Goal: Task Accomplishment & Management: Manage account settings

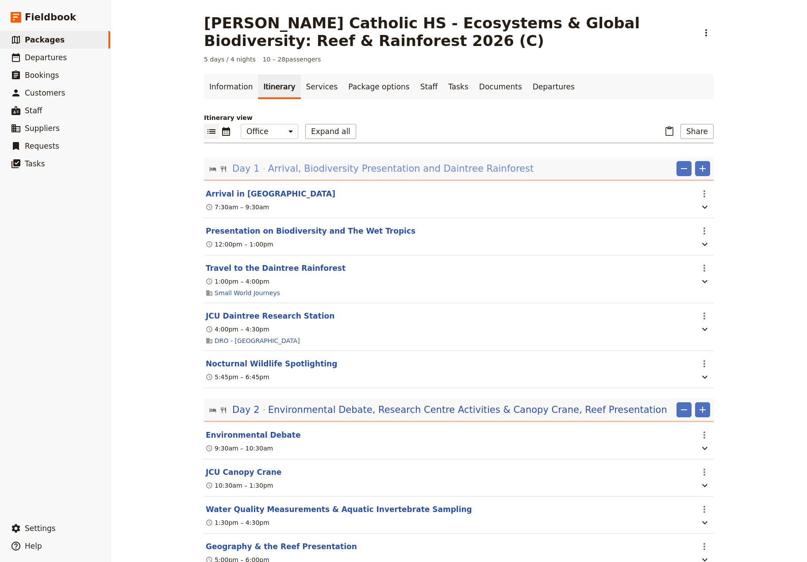
click at [360, 171] on span "Arrival, Biodiversity Presentation and Daintree Rainforest" at bounding box center [400, 168] width 265 height 13
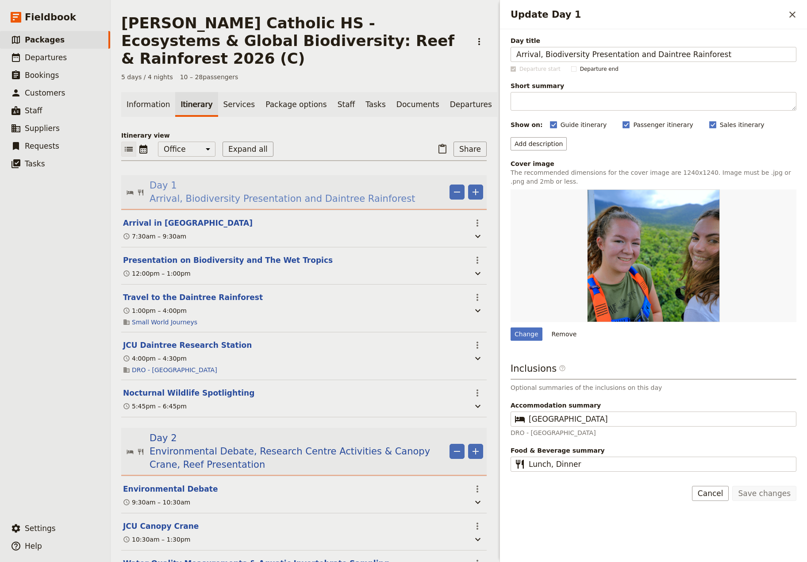
click at [360, 192] on span "Arrival, Biodiversity Presentation and Daintree Rainforest" at bounding box center [282, 198] width 265 height 13
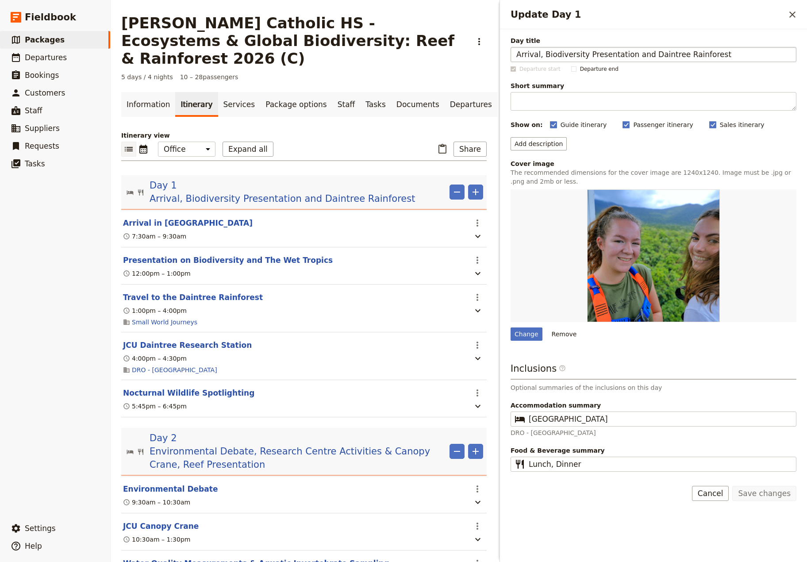
drag, startPoint x: 637, startPoint y: 55, endPoint x: 538, endPoint y: 50, distance: 98.4
click at [538, 50] on input "Arrival, Biodiversity Presentation and Daintree Rainforest" at bounding box center [654, 54] width 286 height 15
type input "Arrival and Transfer to Daintree Rainforest"
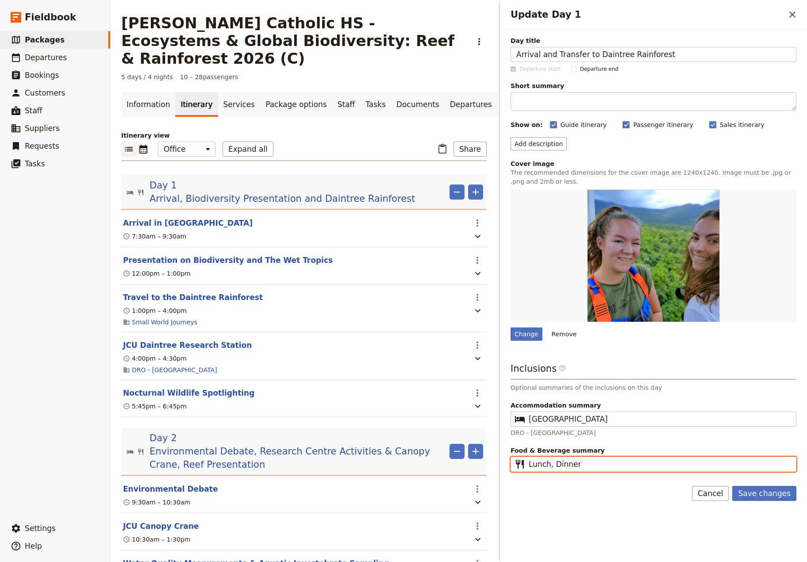
drag, startPoint x: 550, startPoint y: 465, endPoint x: 514, endPoint y: 465, distance: 36.3
click at [529, 465] on input "Lunch, Dinner" at bounding box center [660, 464] width 262 height 11
type input "Dinner"
click at [762, 493] on button "Save changes" at bounding box center [764, 493] width 64 height 15
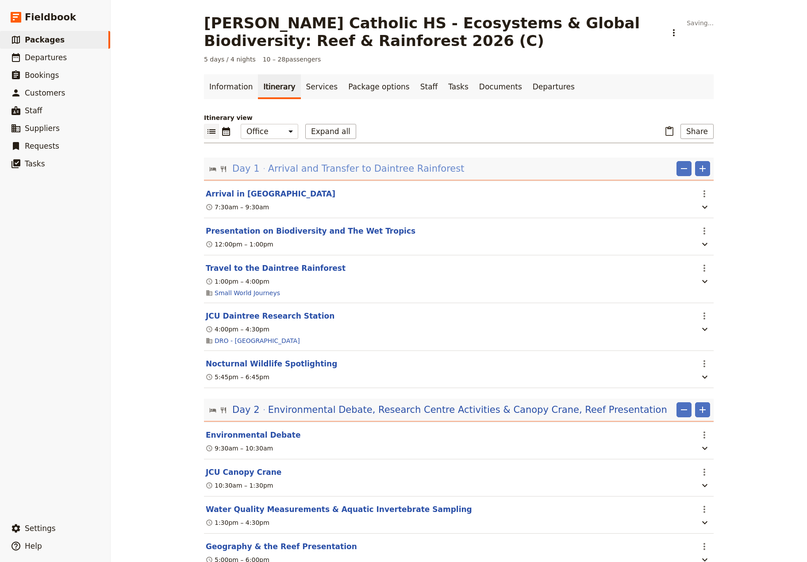
click at [354, 173] on span "Arrival and Transfer to Daintree Rainforest" at bounding box center [366, 168] width 196 height 13
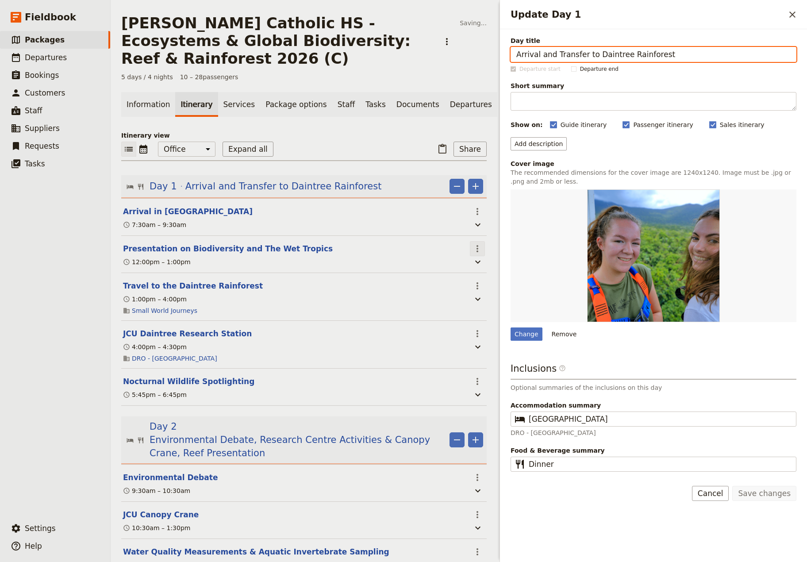
click at [472, 249] on icon "Actions" at bounding box center [477, 248] width 11 height 11
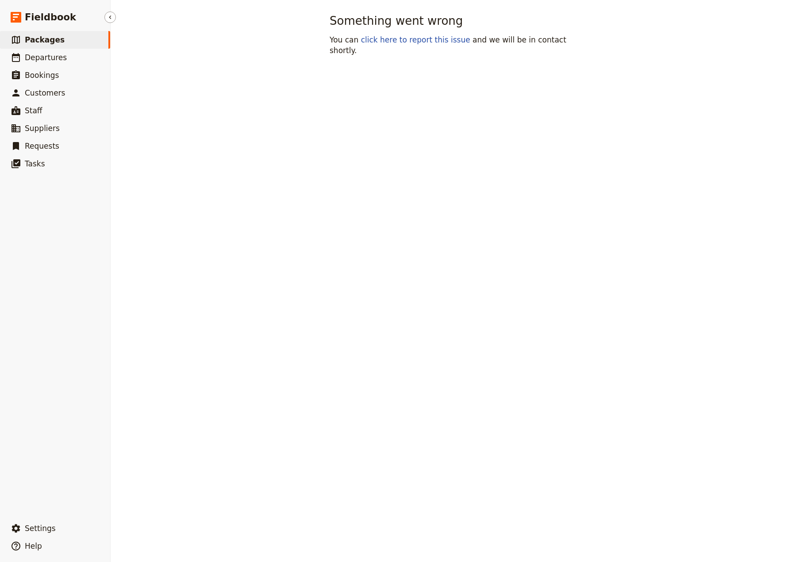
click at [42, 40] on span "Packages" at bounding box center [45, 39] width 40 height 9
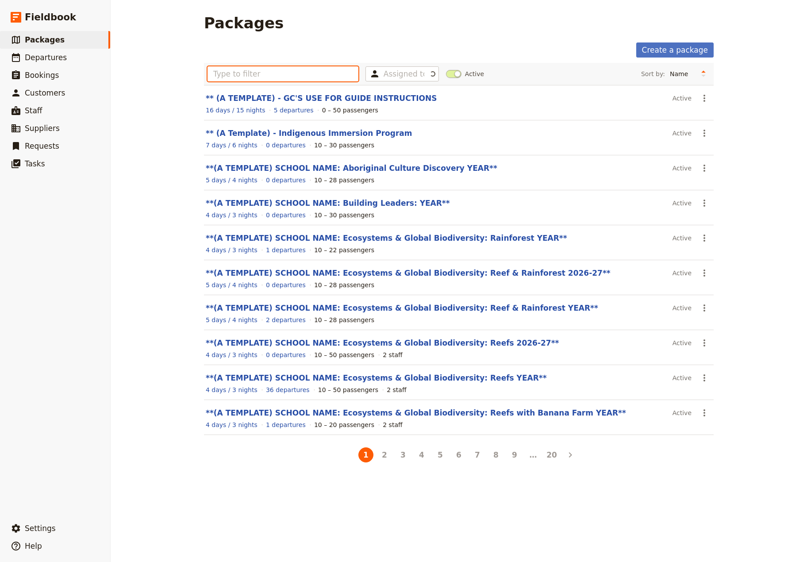
click at [262, 77] on input "text" at bounding box center [283, 73] width 151 height 15
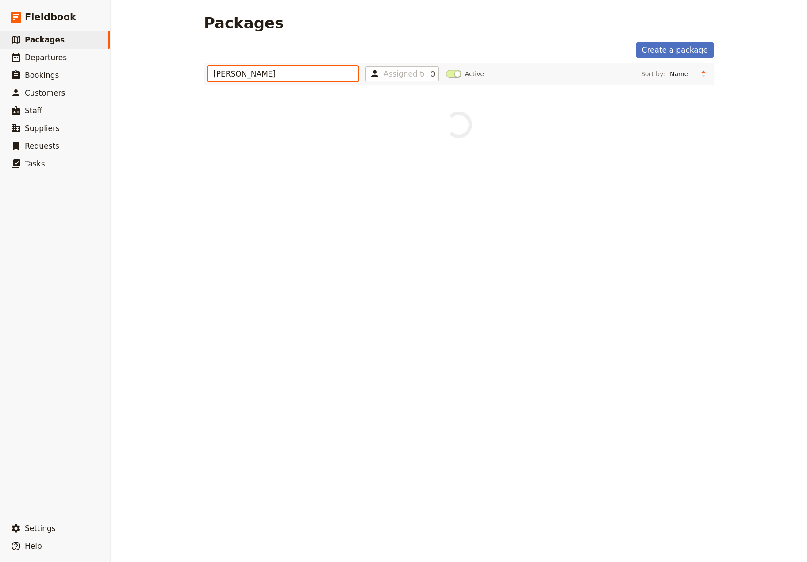
type input "[PERSON_NAME]"
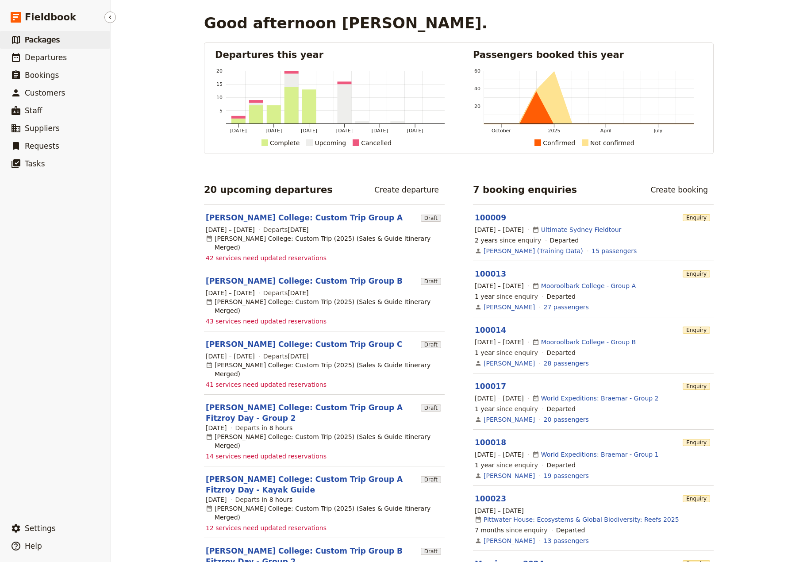
click at [27, 38] on span "Packages" at bounding box center [42, 39] width 35 height 9
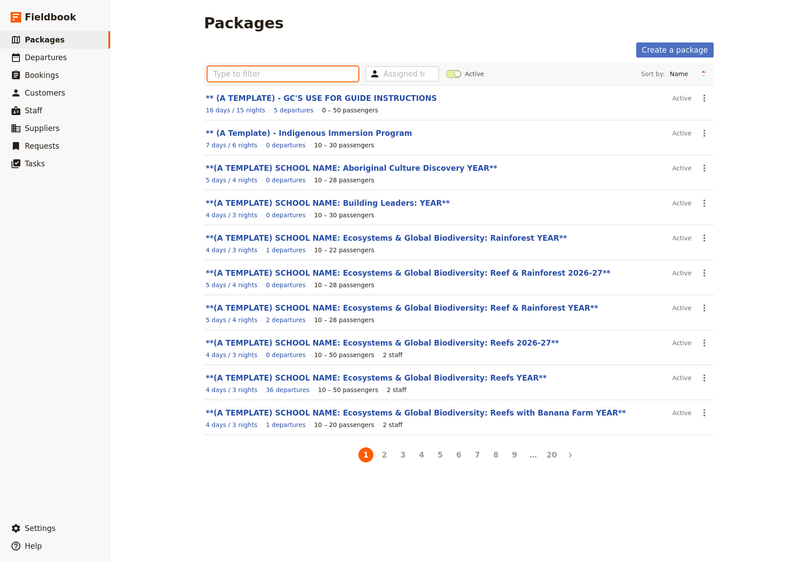
click at [218, 74] on input "text" at bounding box center [283, 73] width 151 height 15
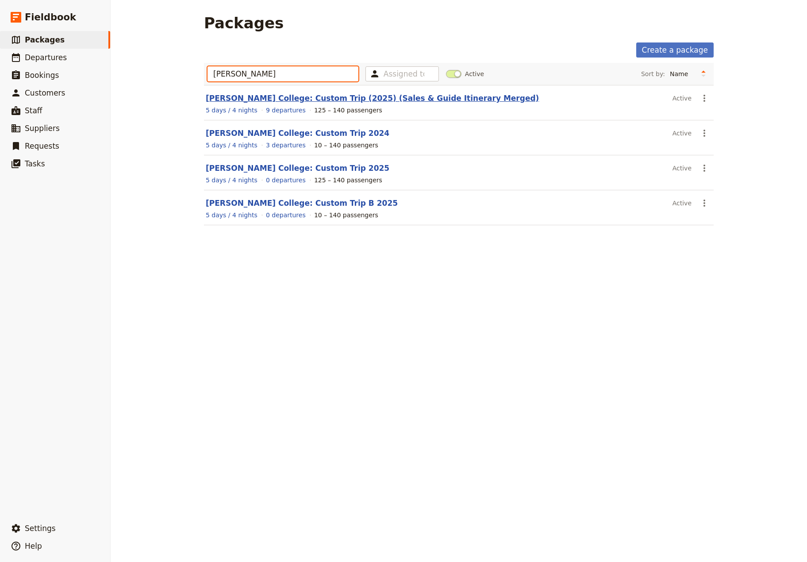
type input "[PERSON_NAME]"
click at [260, 99] on link "[PERSON_NAME] College: Custom Trip (2025) (Sales & Guide Itinerary Merged)" at bounding box center [372, 98] width 333 height 9
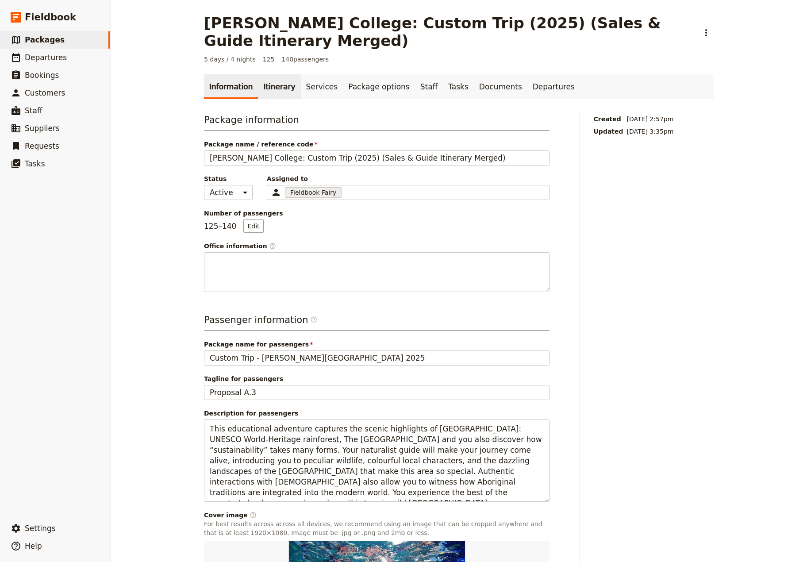
click at [269, 76] on link "Itinerary" at bounding box center [279, 86] width 42 height 25
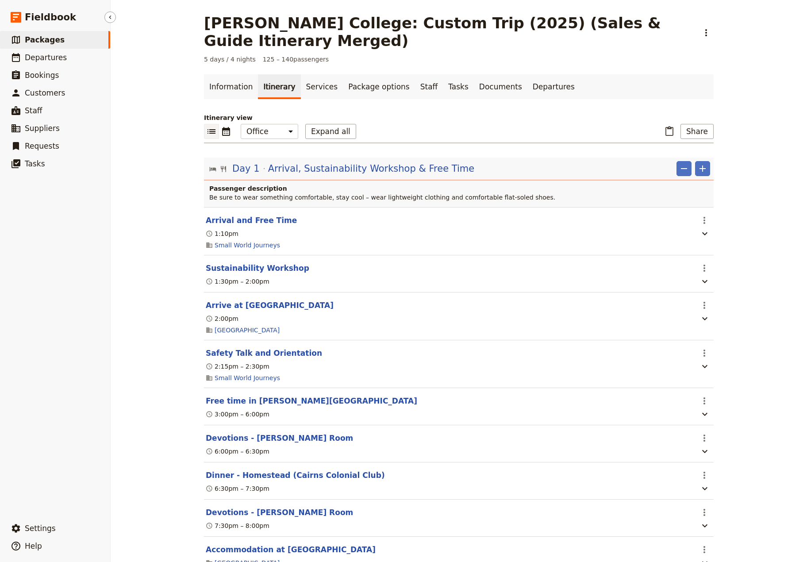
click at [35, 38] on span "Packages" at bounding box center [45, 39] width 40 height 9
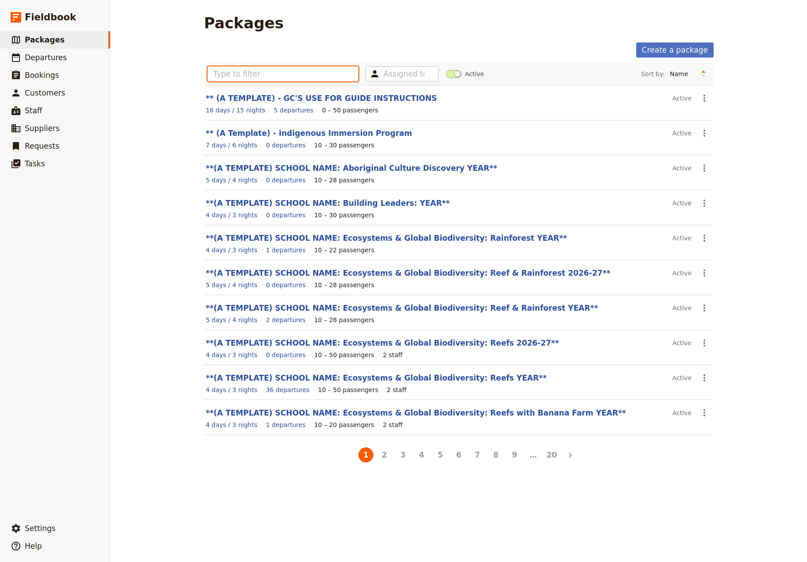
click at [227, 79] on input "text" at bounding box center [283, 73] width 151 height 15
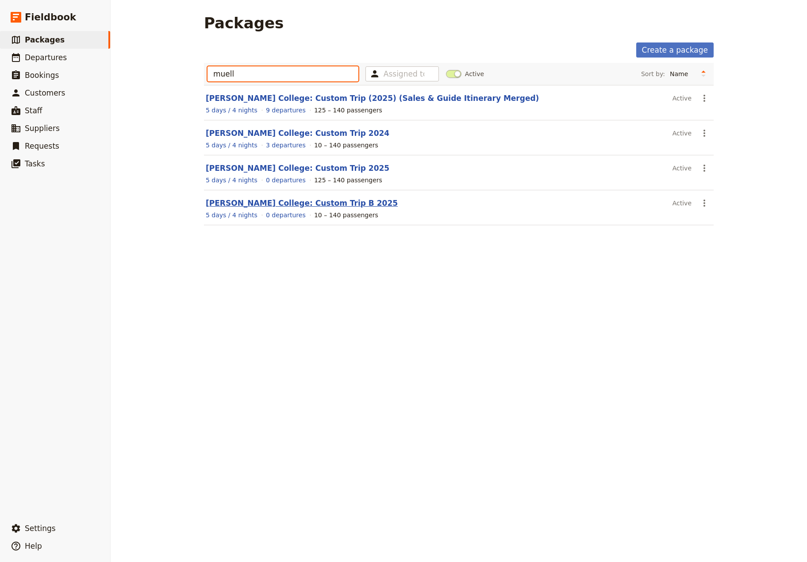
type input "muell"
click at [295, 206] on link "[PERSON_NAME] College: Custom Trip B 2025" at bounding box center [302, 203] width 192 height 9
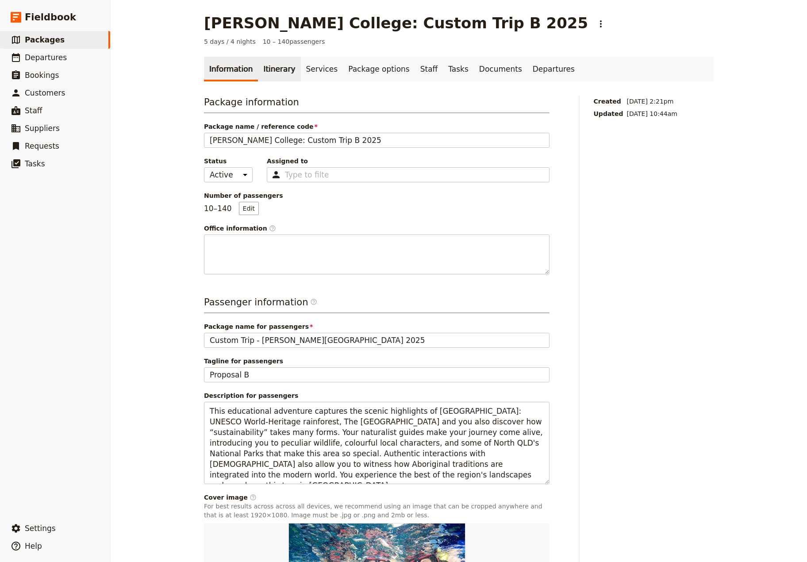
click at [266, 70] on link "Itinerary" at bounding box center [279, 69] width 42 height 25
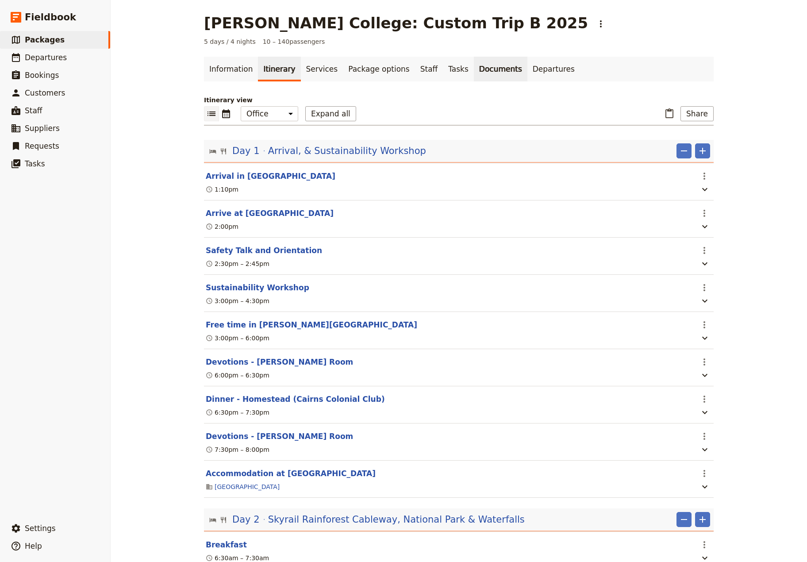
click at [474, 68] on link "Documents" at bounding box center [501, 69] width 54 height 25
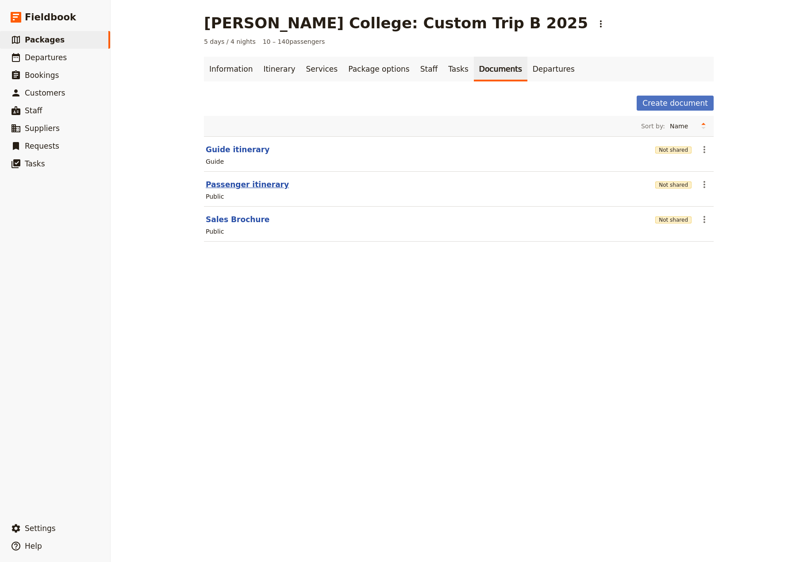
click at [225, 185] on button "Passenger itinerary" at bounding box center [247, 184] width 83 height 11
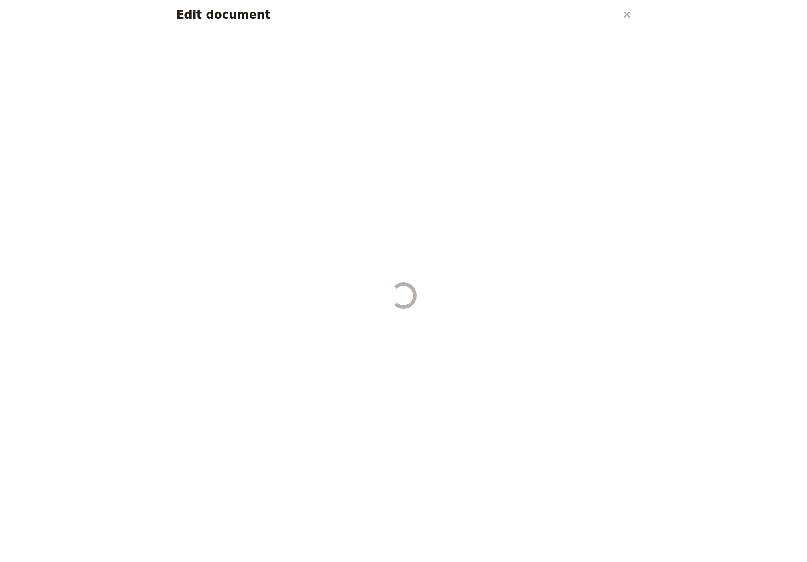
select select "RUN_SHEET"
select select "DEFAULT"
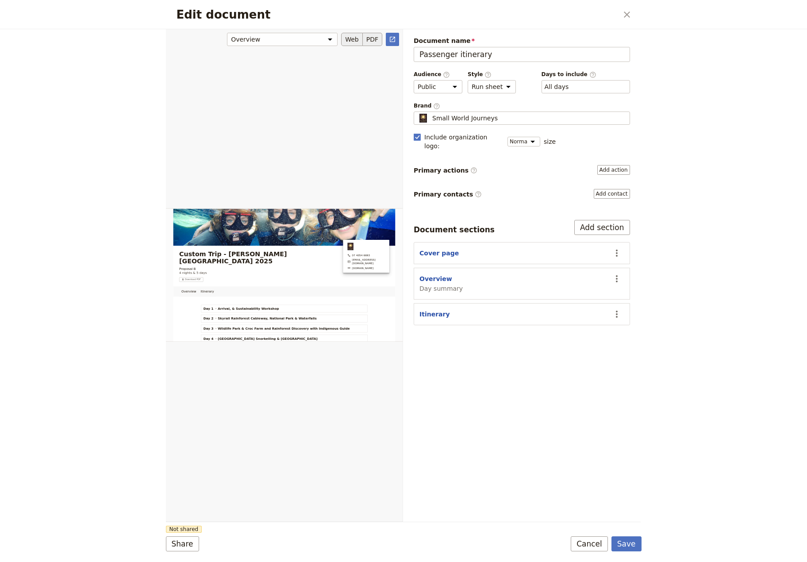
click at [375, 43] on button "PDF" at bounding box center [372, 39] width 19 height 13
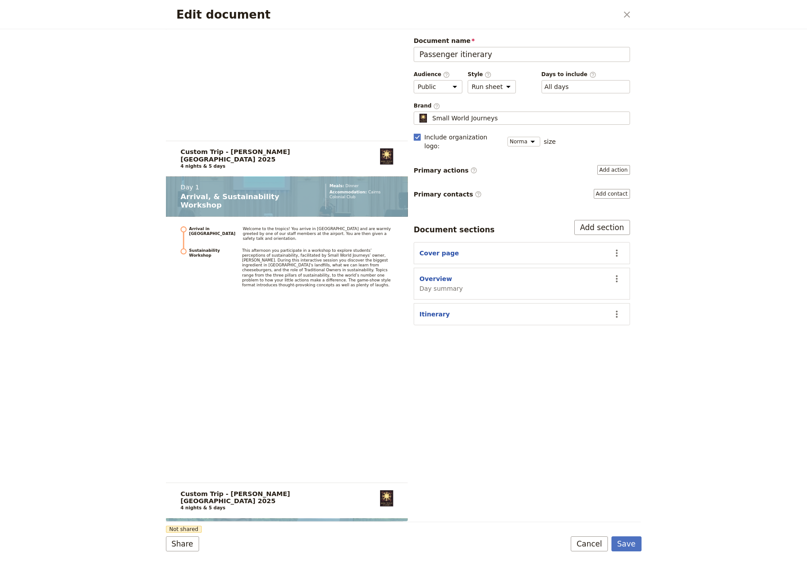
scroll to position [817, 0]
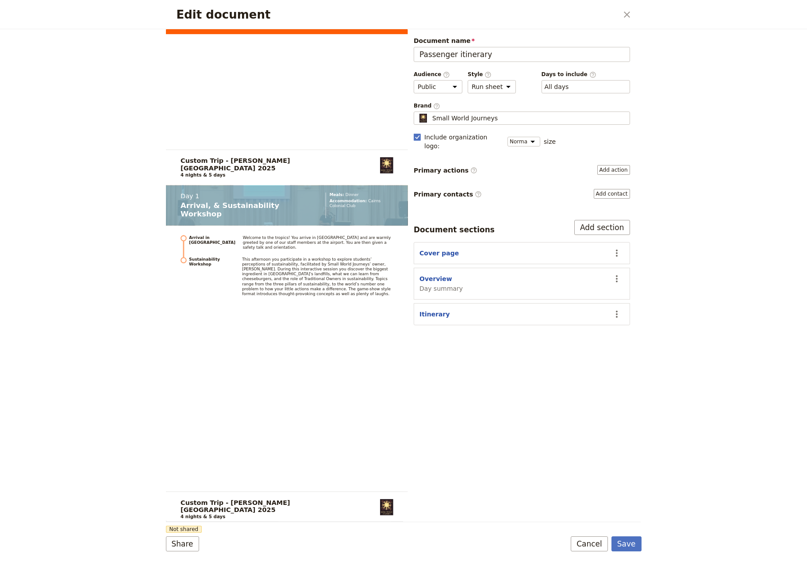
drag, startPoint x: 626, startPoint y: 15, endPoint x: 619, endPoint y: 20, distance: 8.7
click at [625, 15] on icon "Close dialog" at bounding box center [627, 14] width 11 height 11
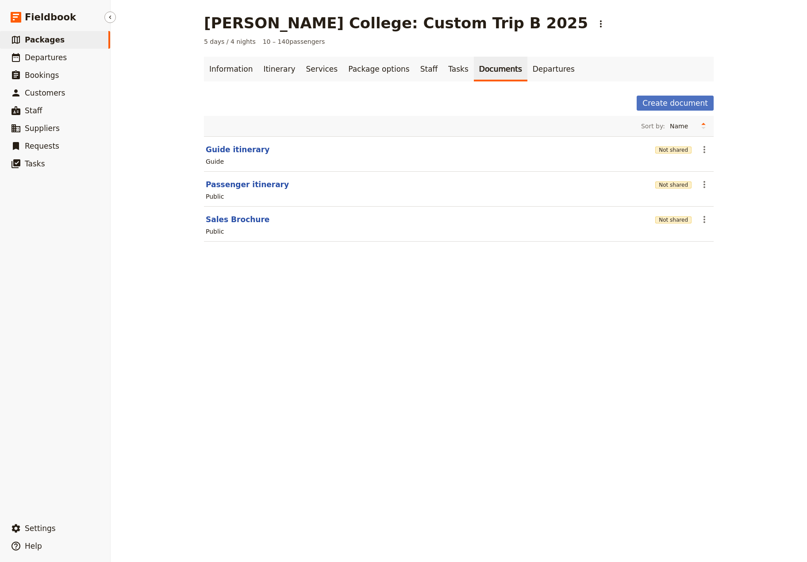
click at [40, 38] on span "Packages" at bounding box center [45, 39] width 40 height 9
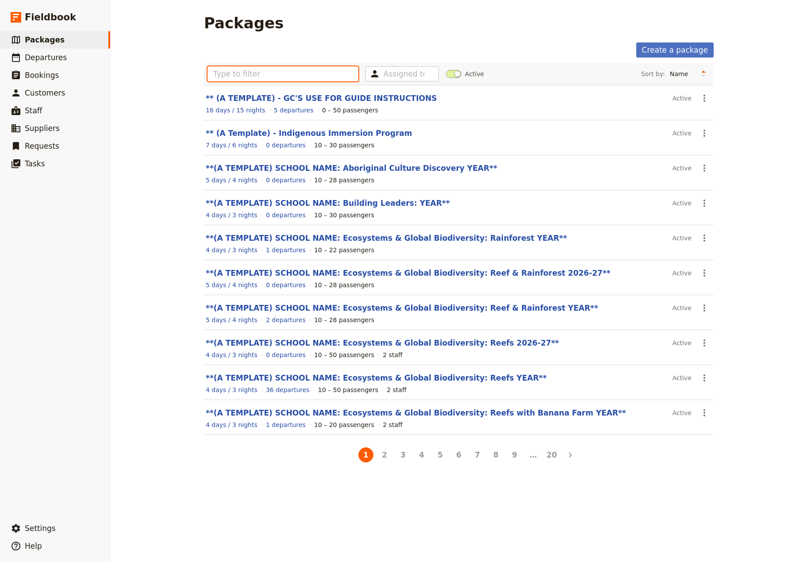
click at [253, 73] on input "text" at bounding box center [283, 73] width 151 height 15
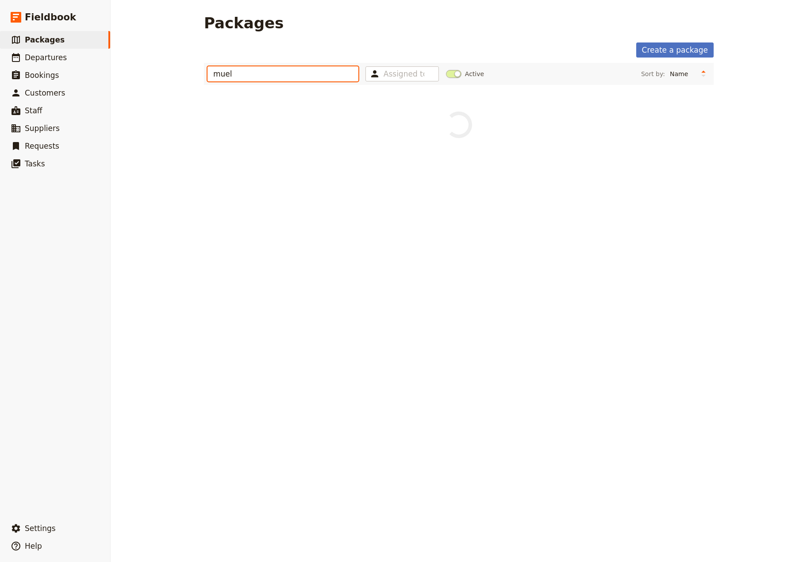
type input "muell"
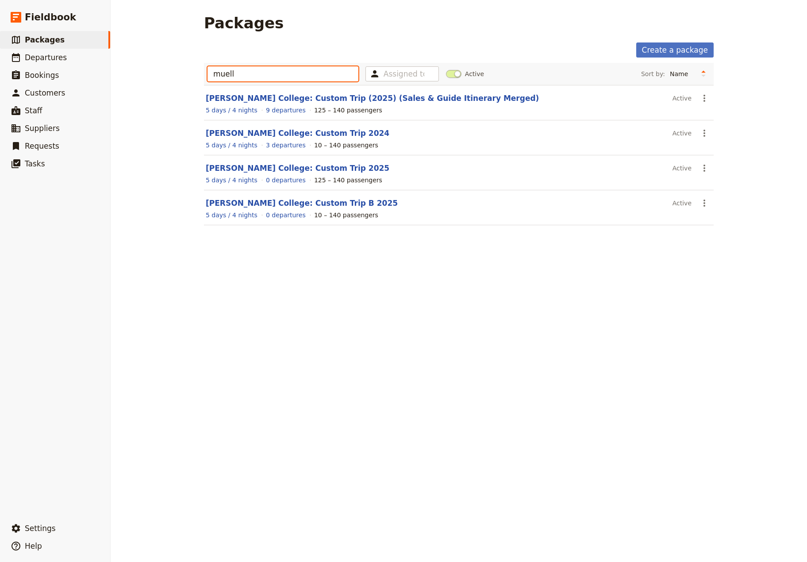
drag, startPoint x: 238, startPoint y: 74, endPoint x: 154, endPoint y: 74, distance: 84.1
click at [208, 74] on input "muell" at bounding box center [283, 73] width 151 height 15
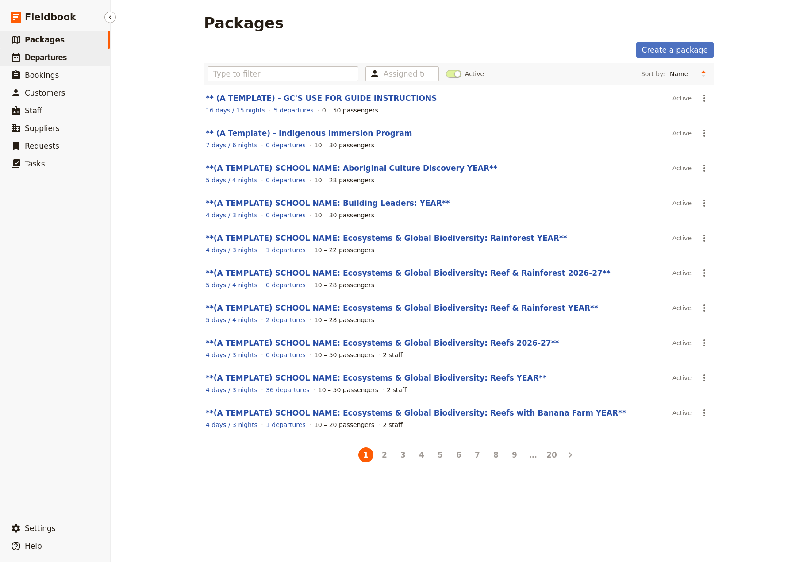
click at [62, 56] on link "​ Departures" at bounding box center [55, 58] width 110 height 18
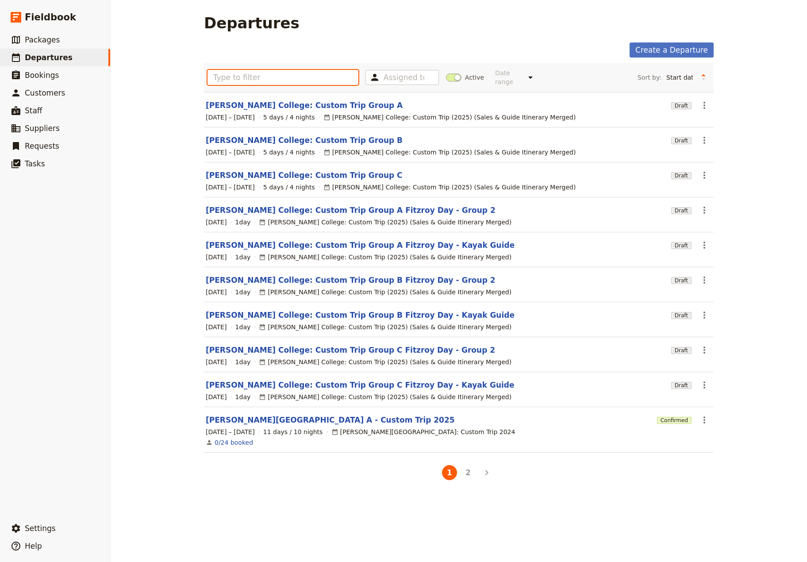
click at [216, 72] on input "text" at bounding box center [283, 77] width 151 height 15
click at [245, 100] on link "[PERSON_NAME] College: Custom Trip Group A" at bounding box center [304, 105] width 197 height 11
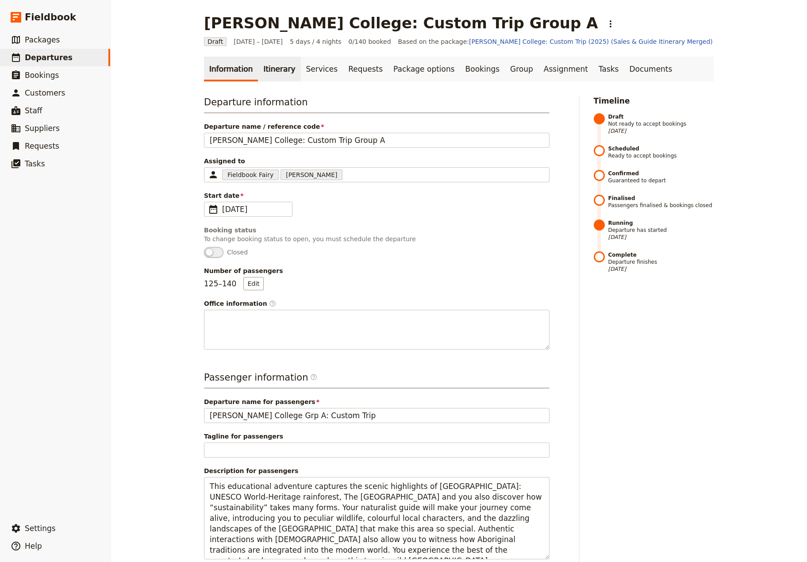
click at [276, 69] on link "Itinerary" at bounding box center [279, 69] width 42 height 25
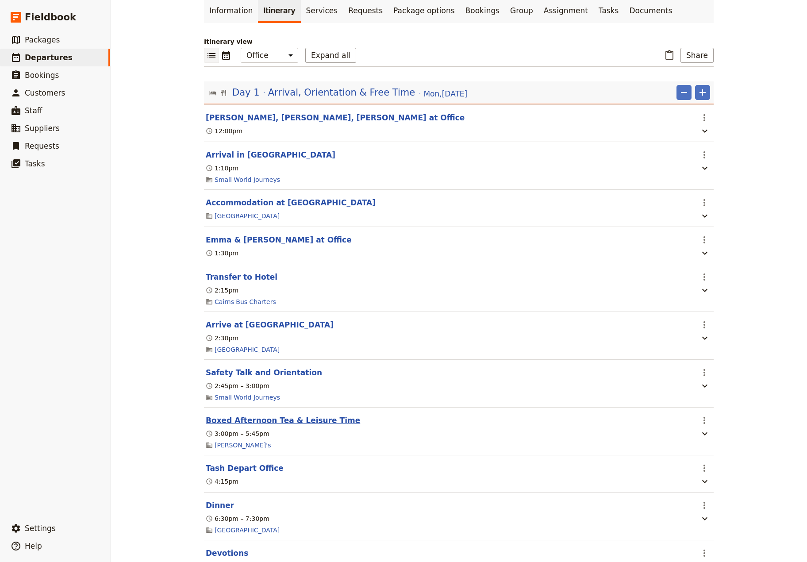
scroll to position [117, 0]
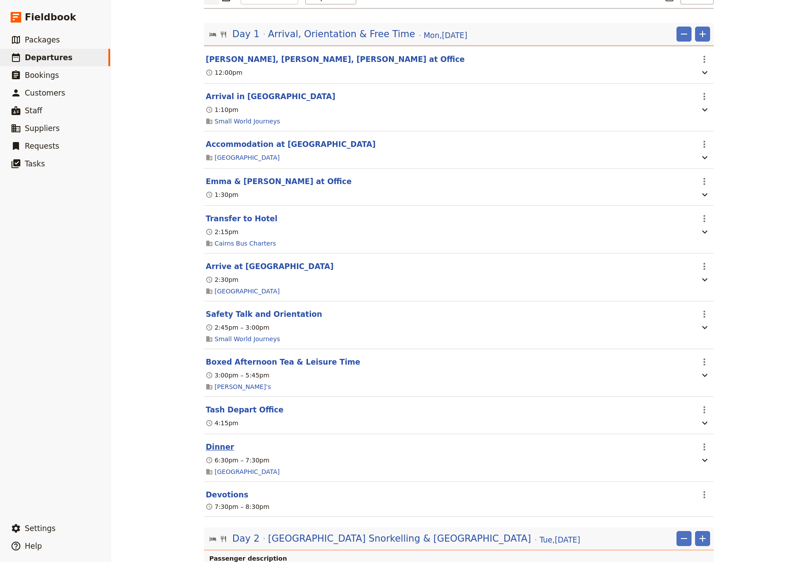
click at [210, 452] on button "Dinner" at bounding box center [220, 447] width 28 height 11
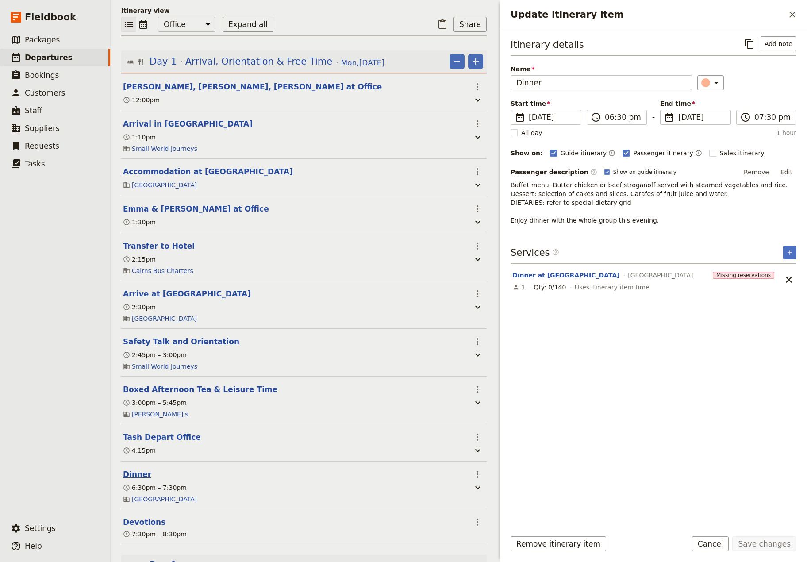
scroll to position [130, 0]
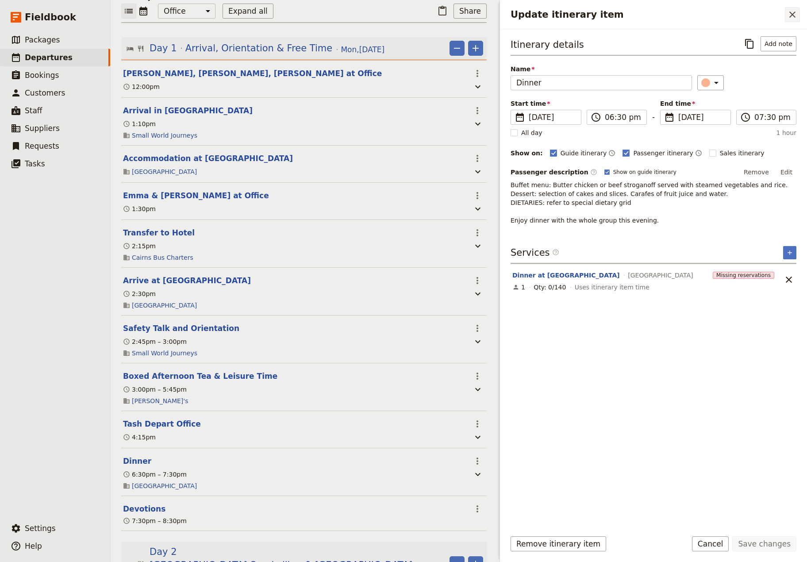
click at [794, 16] on icon "Close drawer" at bounding box center [792, 15] width 6 height 6
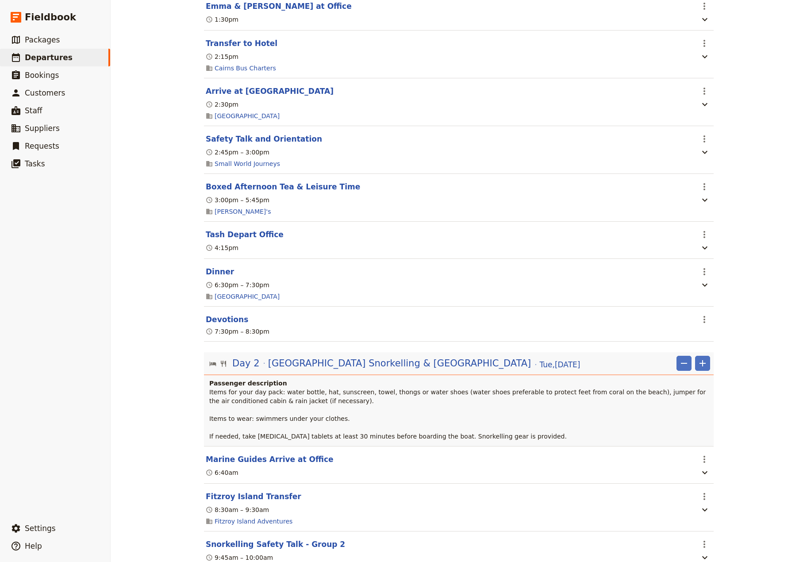
scroll to position [0, 0]
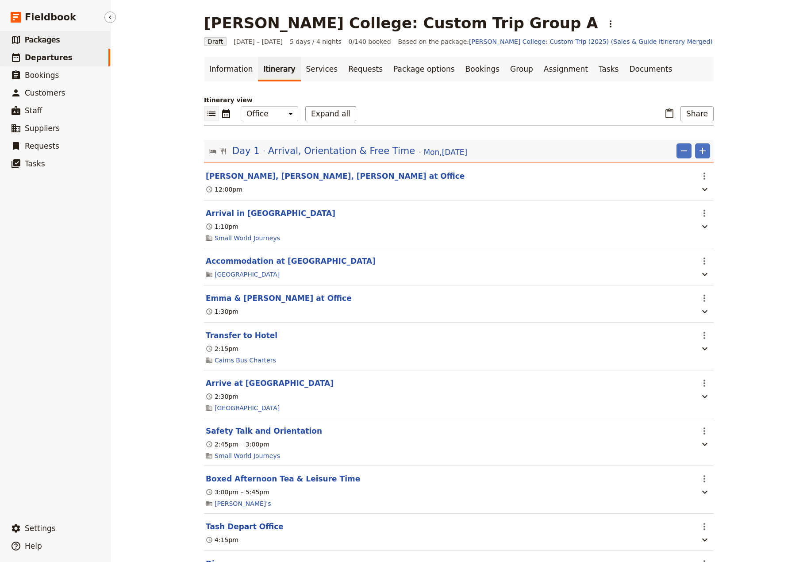
click at [46, 41] on span "Packages" at bounding box center [42, 39] width 35 height 9
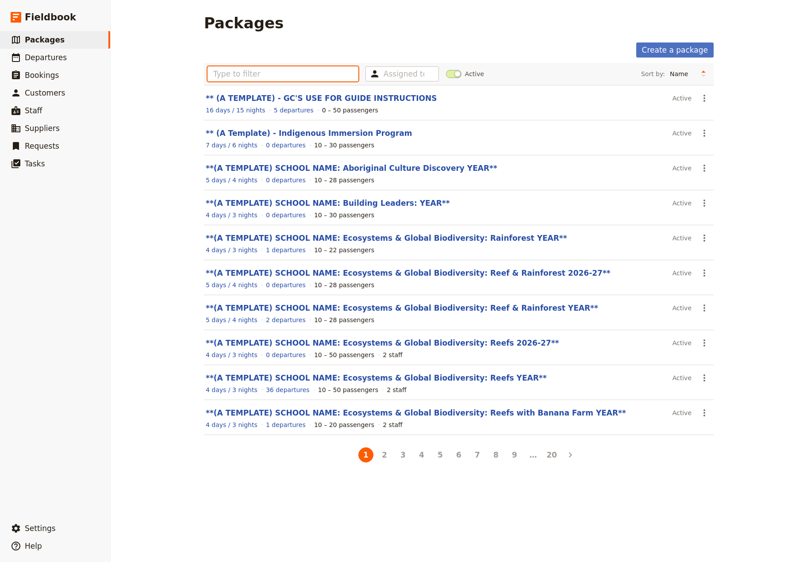
click at [236, 75] on input "text" at bounding box center [283, 73] width 151 height 15
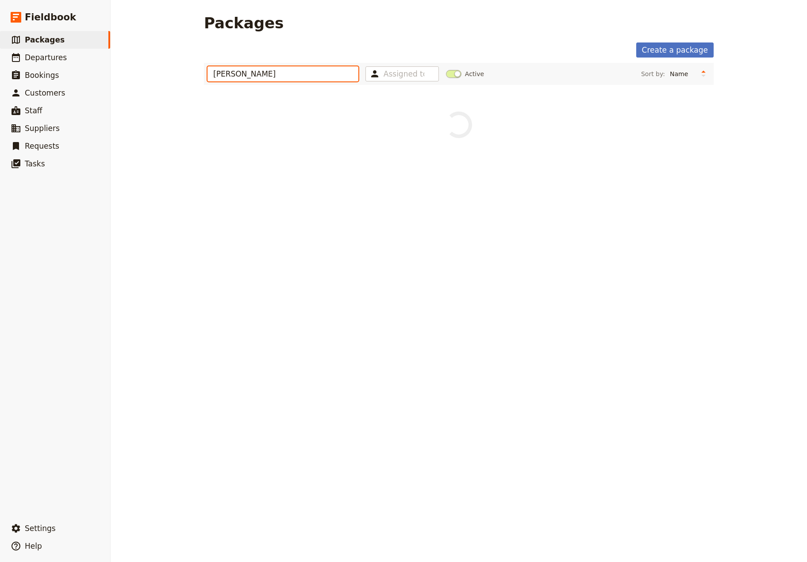
type input "[PERSON_NAME]"
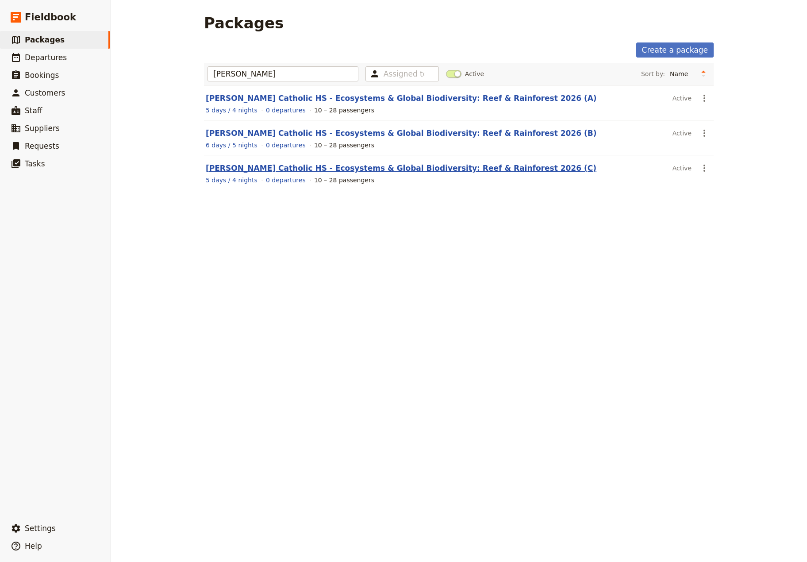
click at [364, 166] on link "[PERSON_NAME] Catholic HS - Ecosystems & Global Biodiversity: Reef & Rainforest…" at bounding box center [401, 168] width 391 height 9
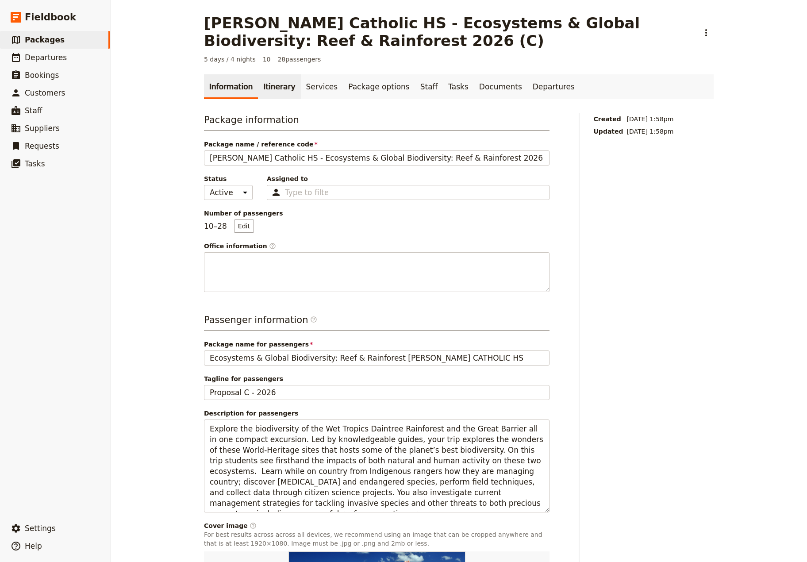
click at [268, 90] on link "Itinerary" at bounding box center [279, 86] width 42 height 25
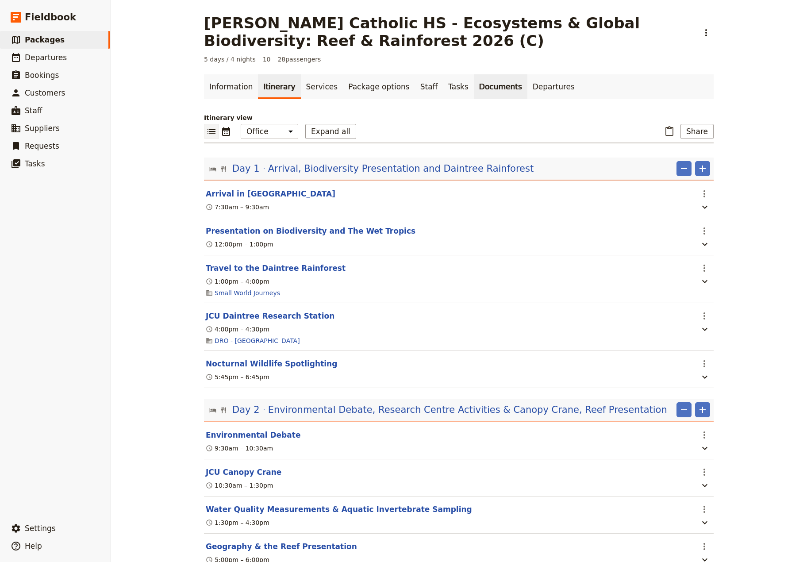
click at [474, 87] on link "Documents" at bounding box center [501, 86] width 54 height 25
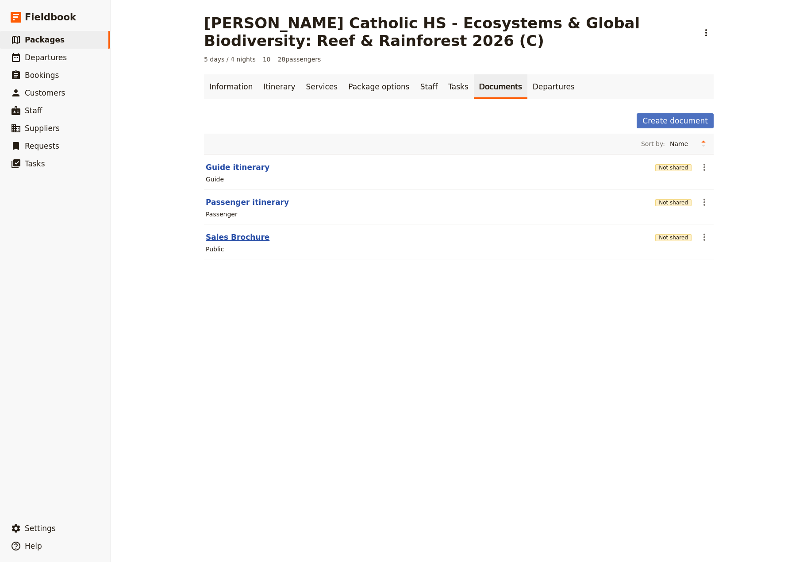
click at [215, 240] on button "Sales Brochure" at bounding box center [238, 237] width 64 height 11
select select "LARGE"
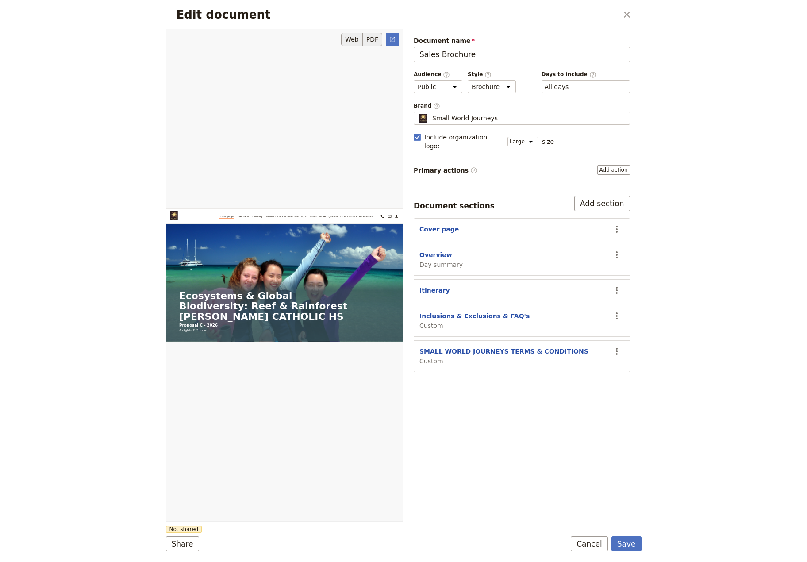
click at [374, 40] on button "PDF" at bounding box center [372, 39] width 19 height 13
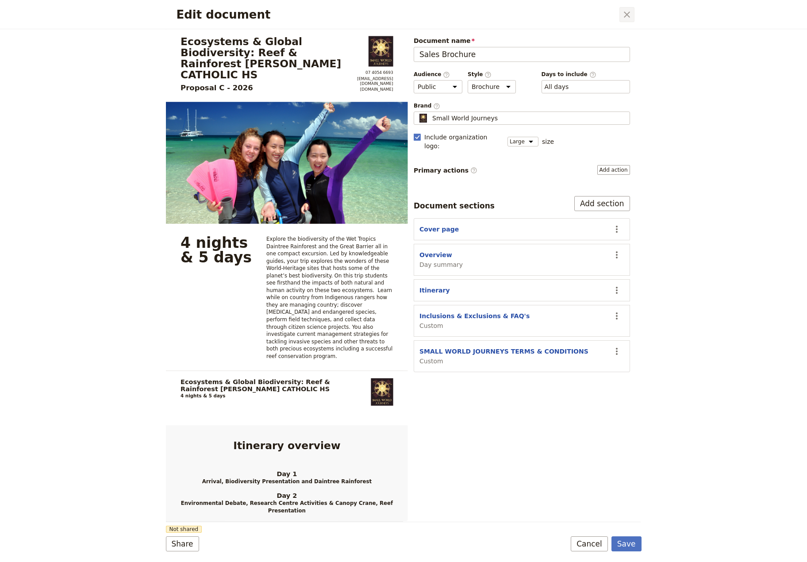
click at [628, 10] on icon "Close dialog" at bounding box center [627, 14] width 11 height 11
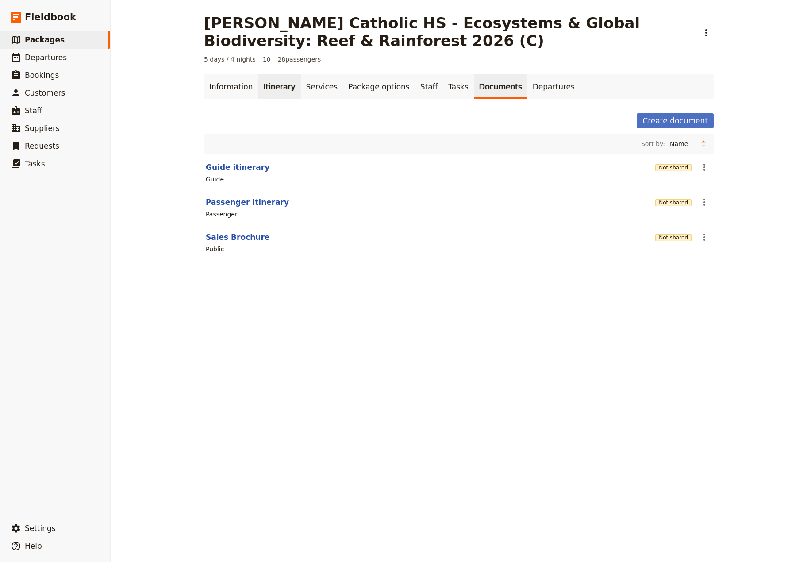
click at [261, 87] on link "Itinerary" at bounding box center [279, 86] width 42 height 25
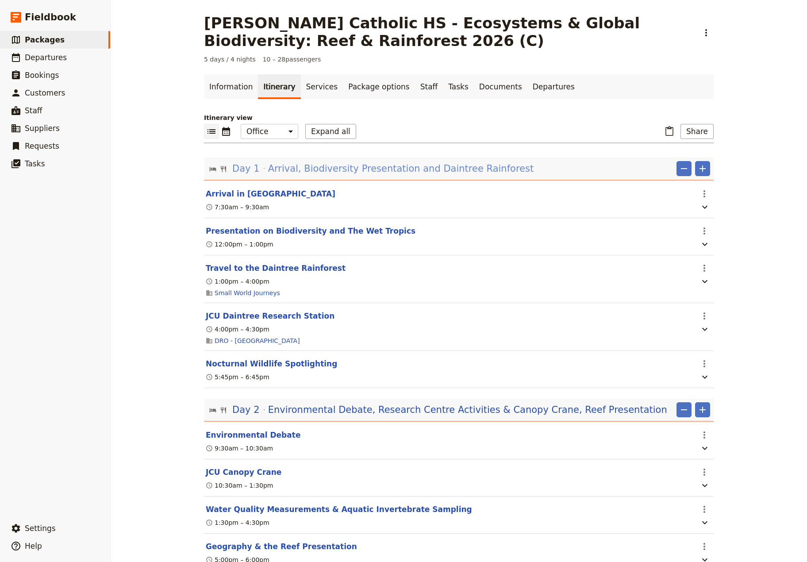
click at [358, 167] on span "Arrival, Biodiversity Presentation and Daintree Rainforest" at bounding box center [400, 168] width 265 height 13
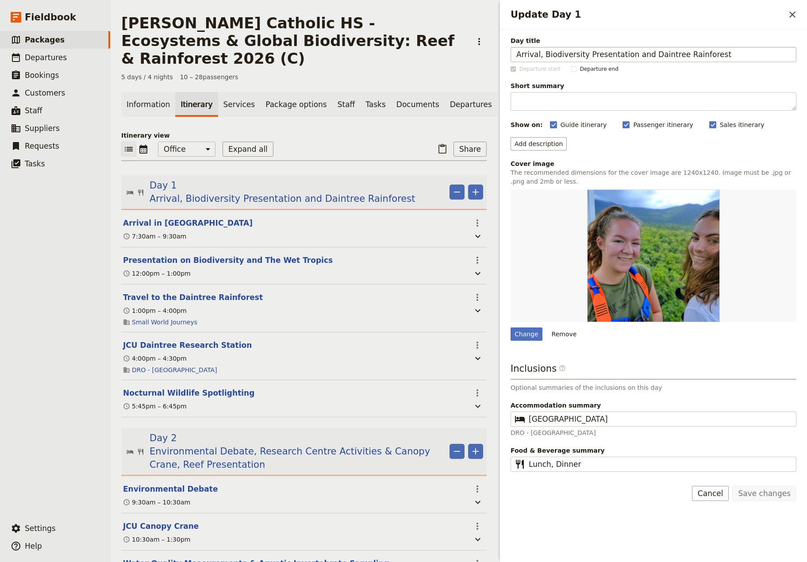
drag, startPoint x: 640, startPoint y: 55, endPoint x: 538, endPoint y: 59, distance: 101.9
click at [538, 59] on input "Arrival, Biodiversity Presentation and Daintree Rainforest" at bounding box center [654, 54] width 286 height 15
type input "Arrival and Travel to The Daintree Rainforest"
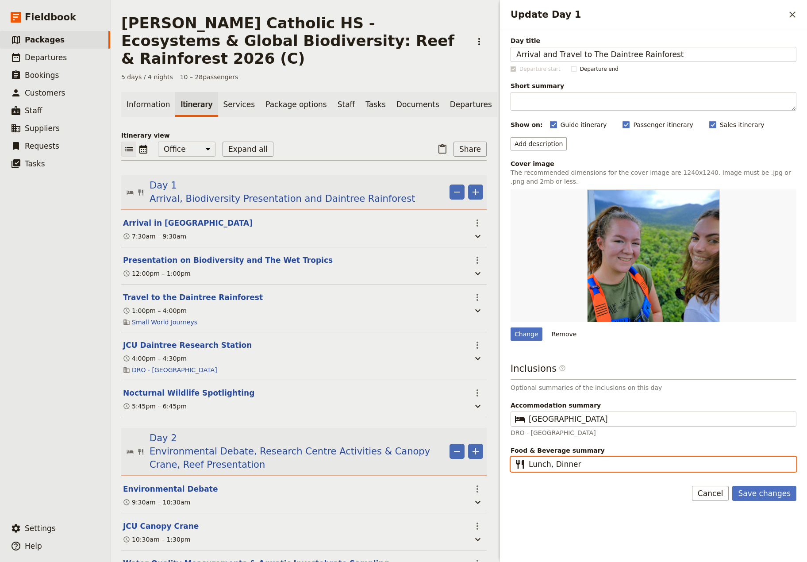
drag, startPoint x: 550, startPoint y: 468, endPoint x: 492, endPoint y: 468, distance: 57.5
click at [529, 468] on input "Lunch, Dinner" at bounding box center [660, 464] width 262 height 11
type input "Dinner"
click at [762, 494] on button "Save changes" at bounding box center [764, 493] width 64 height 15
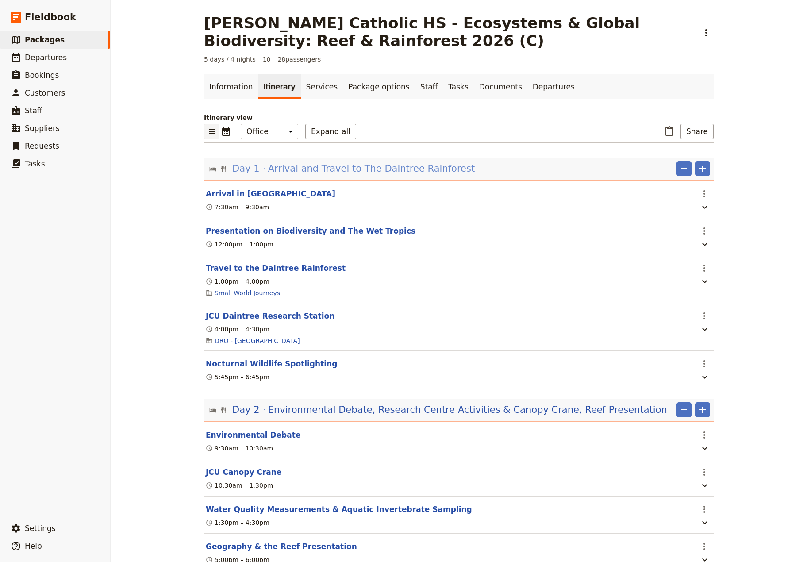
click at [312, 170] on span "Arrival and Travel to The Daintree Rainforest" at bounding box center [371, 168] width 207 height 13
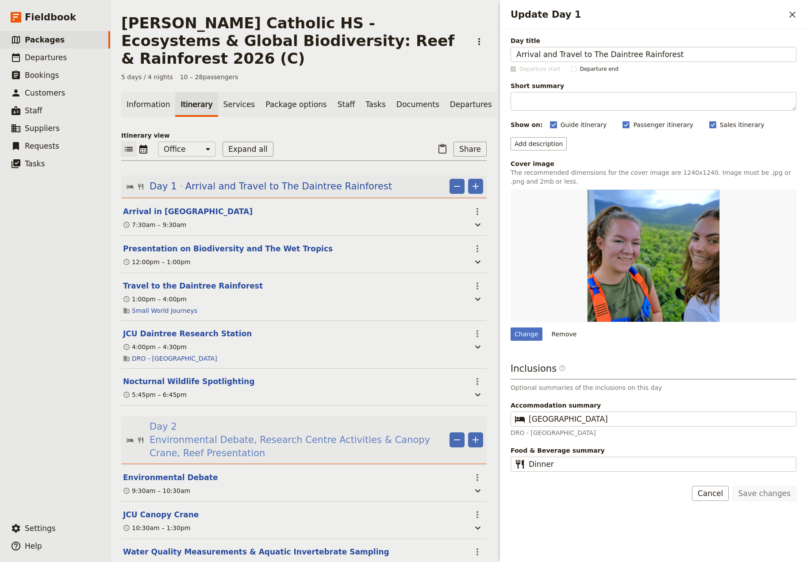
click at [258, 433] on span "Environmental Debate, Research Centre Activities & Canopy Crane, Reef Presentat…" at bounding box center [298, 446] width 296 height 27
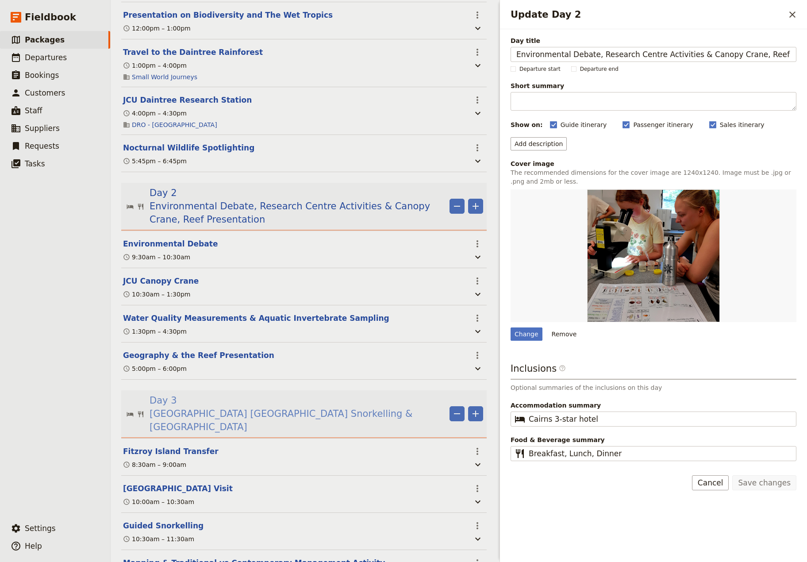
click at [249, 407] on span "[GEOGRAPHIC_DATA] [GEOGRAPHIC_DATA] Snorkelling & [GEOGRAPHIC_DATA]" at bounding box center [298, 420] width 296 height 27
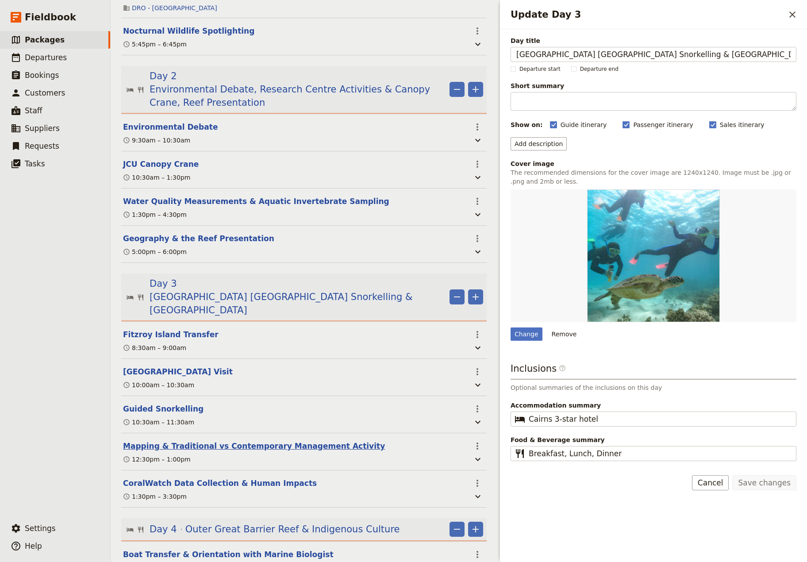
scroll to position [526, 0]
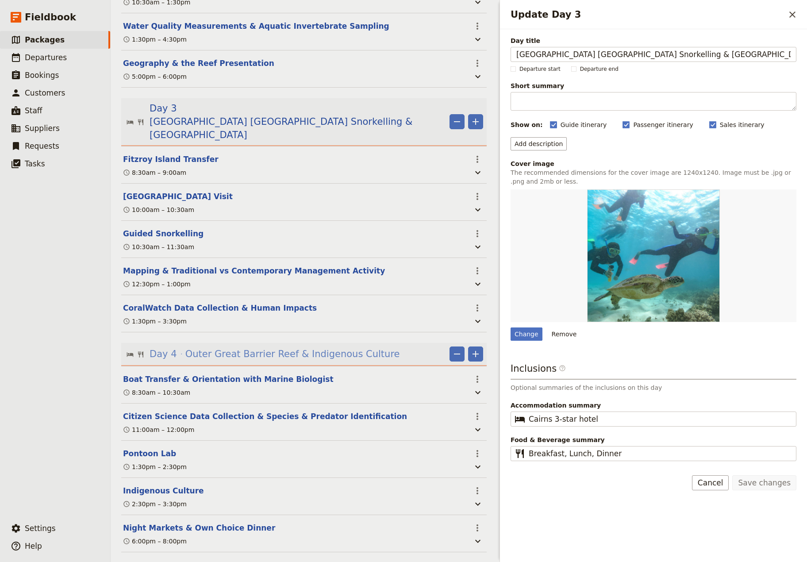
click at [293, 347] on span "Outer Great Barrier Reef & Indigenous Culture" at bounding box center [292, 353] width 215 height 13
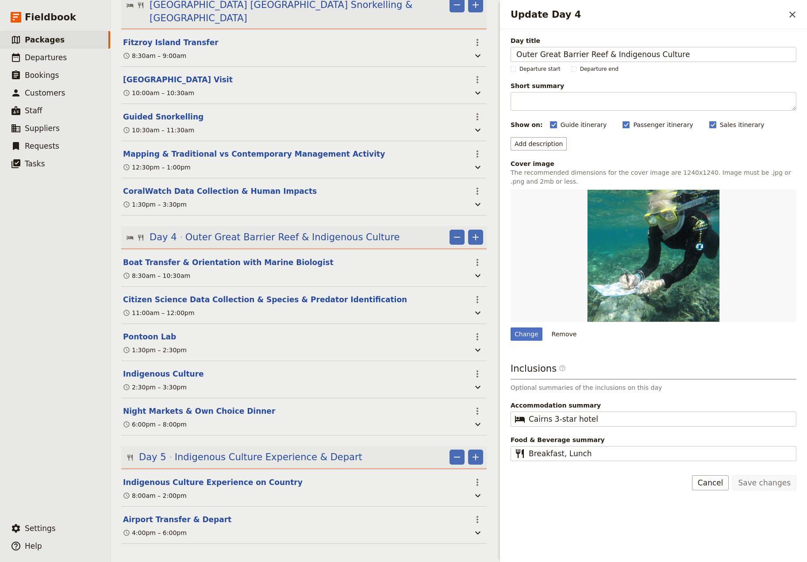
scroll to position [648, 0]
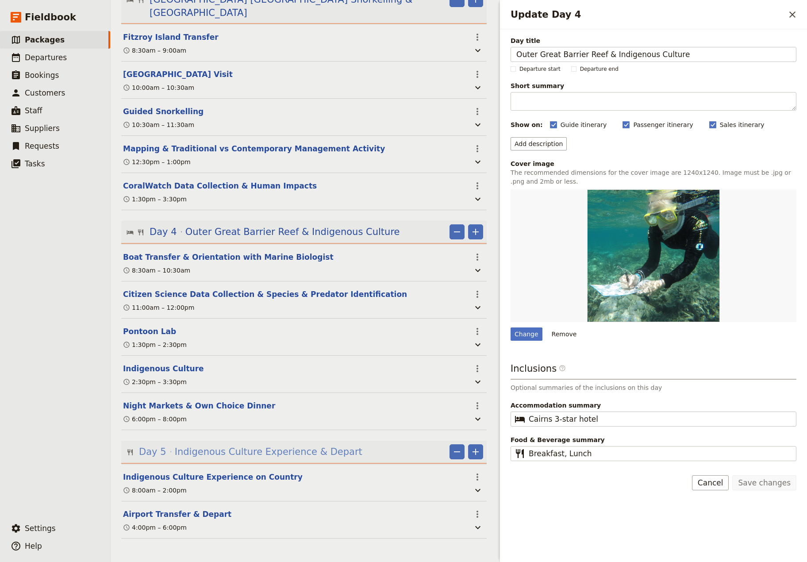
click at [304, 446] on span "Indigenous Culture Experience & Depart" at bounding box center [269, 451] width 188 height 13
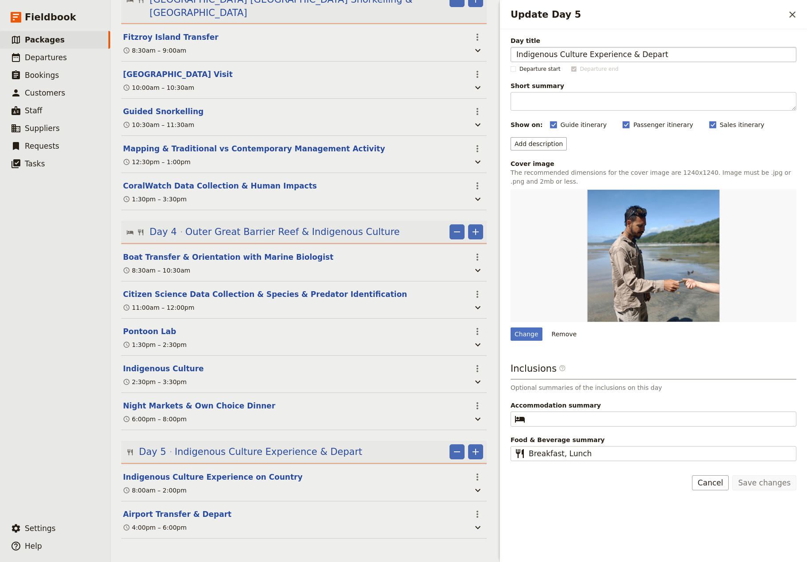
drag, startPoint x: 664, startPoint y: 54, endPoint x: 490, endPoint y: 60, distance: 174.4
click at [511, 60] on input "Indigenous Culture Experience & Depart" at bounding box center [654, 54] width 286 height 15
type input "Departure"
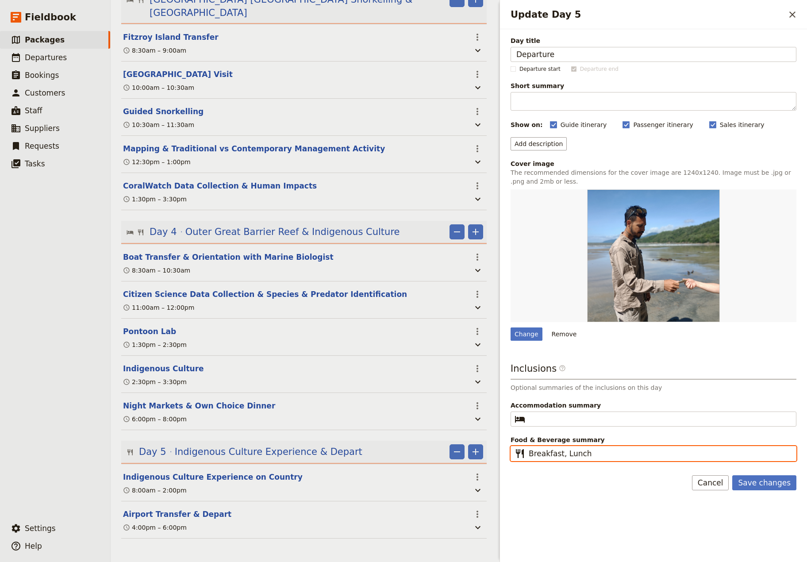
drag, startPoint x: 586, startPoint y: 453, endPoint x: 558, endPoint y: 448, distance: 28.7
click at [558, 448] on input "Breakfast, Lunch" at bounding box center [660, 453] width 262 height 11
type input "Breakfast"
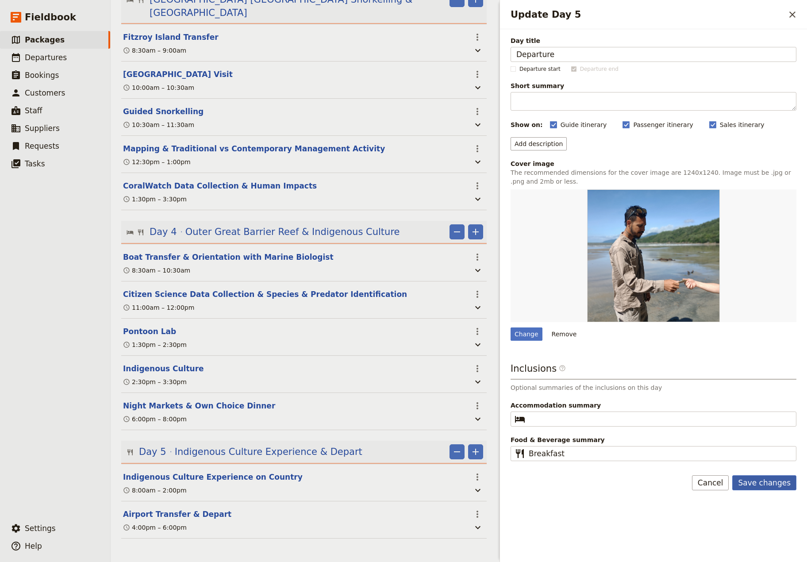
click at [766, 485] on button "Save changes" at bounding box center [764, 482] width 64 height 15
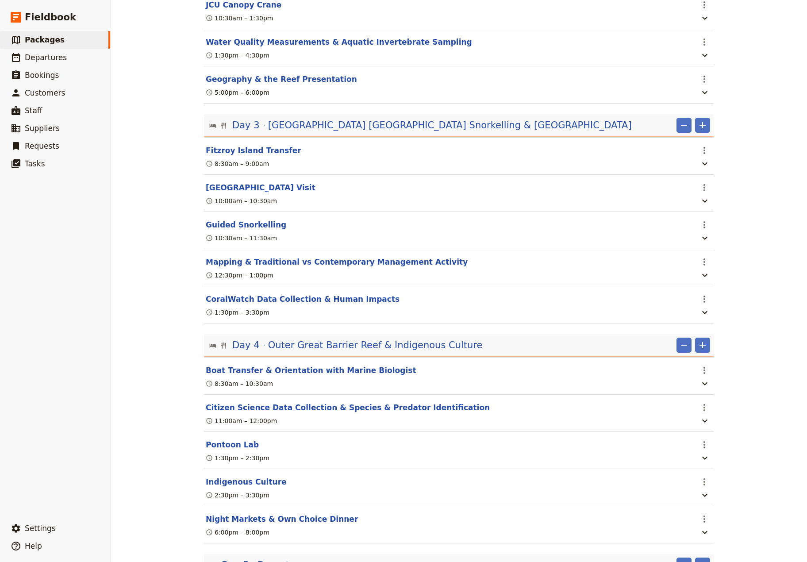
scroll to position [598, 0]
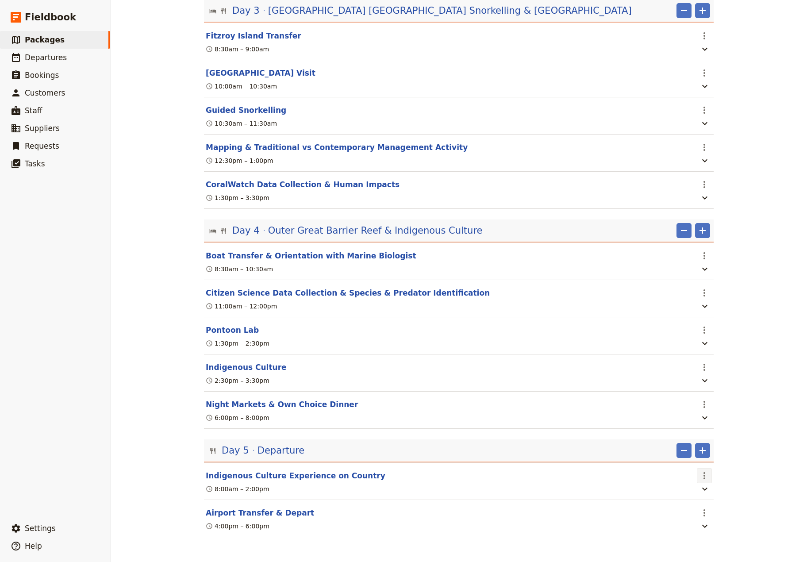
click at [701, 473] on icon "Actions" at bounding box center [704, 475] width 11 height 11
click at [713, 510] on button "Delete this itinerary item" at bounding box center [738, 506] width 88 height 12
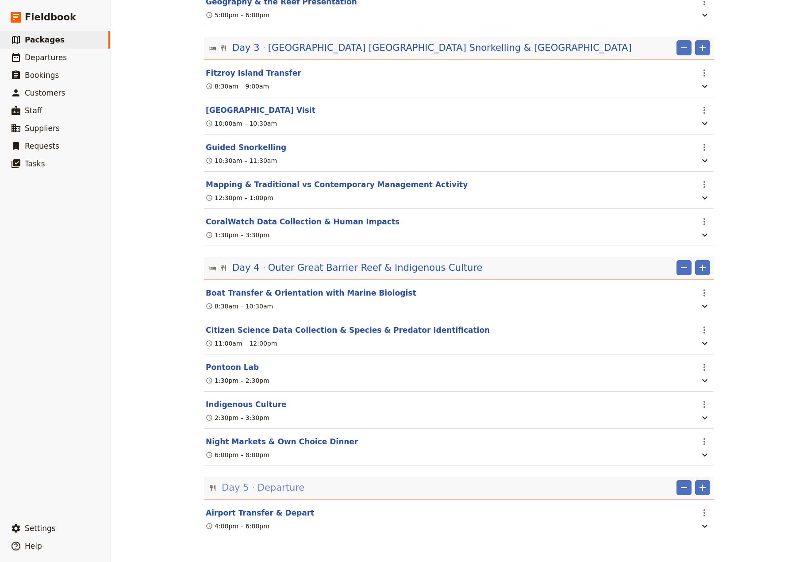
drag, startPoint x: 273, startPoint y: 486, endPoint x: 448, endPoint y: 475, distance: 175.6
click at [273, 486] on span "Departure" at bounding box center [281, 487] width 47 height 13
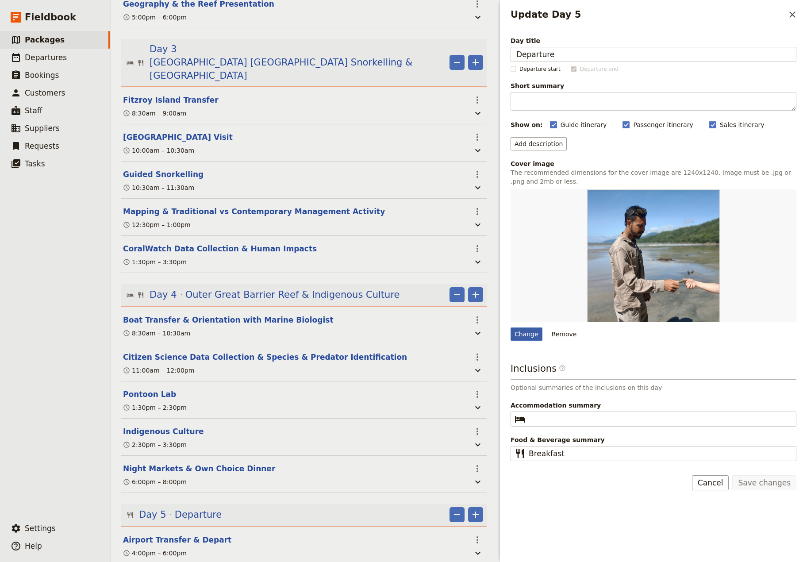
click at [524, 338] on div "Change" at bounding box center [527, 333] width 32 height 13
click at [511, 327] on input "Change" at bounding box center [510, 327] width 0 height 0
type input "C:\fakepath\Airport.jpg"
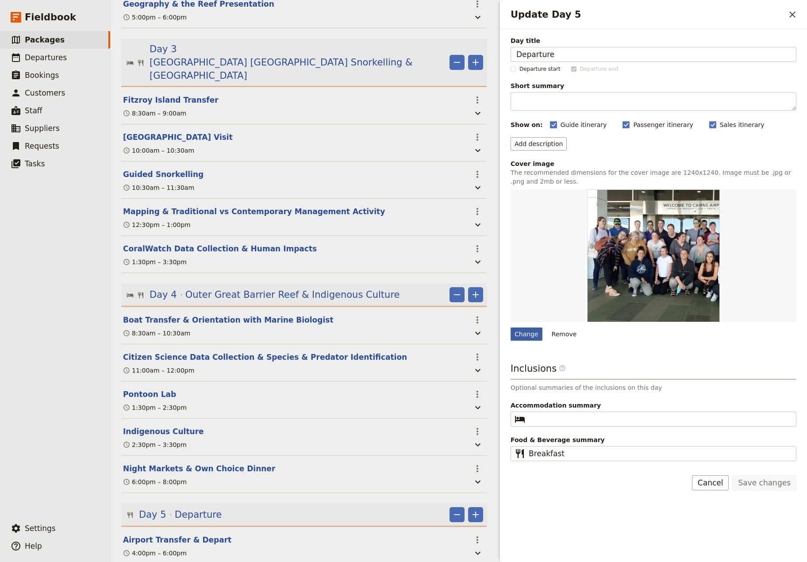
click at [525, 334] on div "Change" at bounding box center [527, 333] width 32 height 13
click at [511, 327] on input "Change" at bounding box center [510, 327] width 0 height 0
